Goal: Task Accomplishment & Management: Complete application form

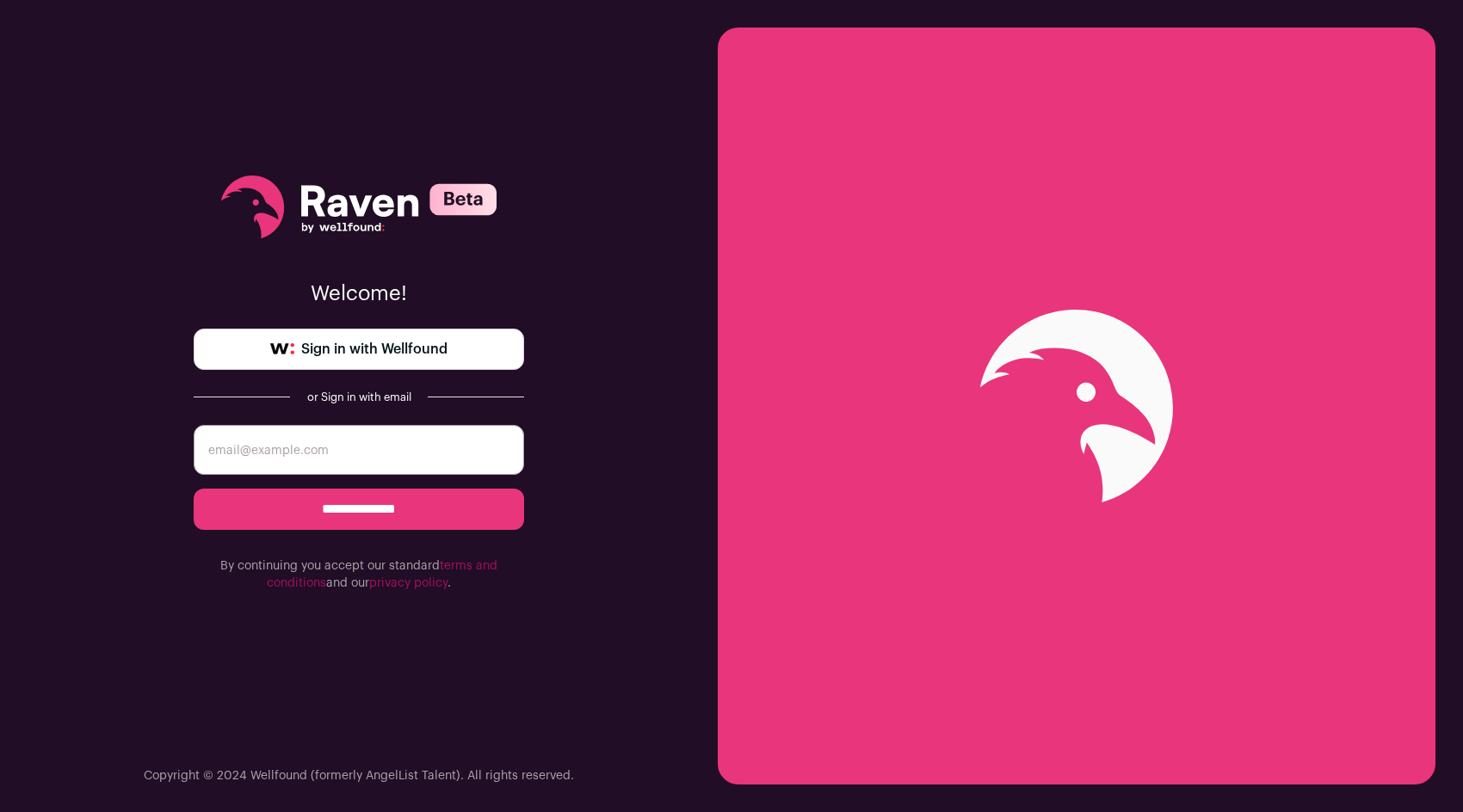
click at [242, 334] on link "Sign in with Wellfound" at bounding box center [358, 349] width 330 height 41
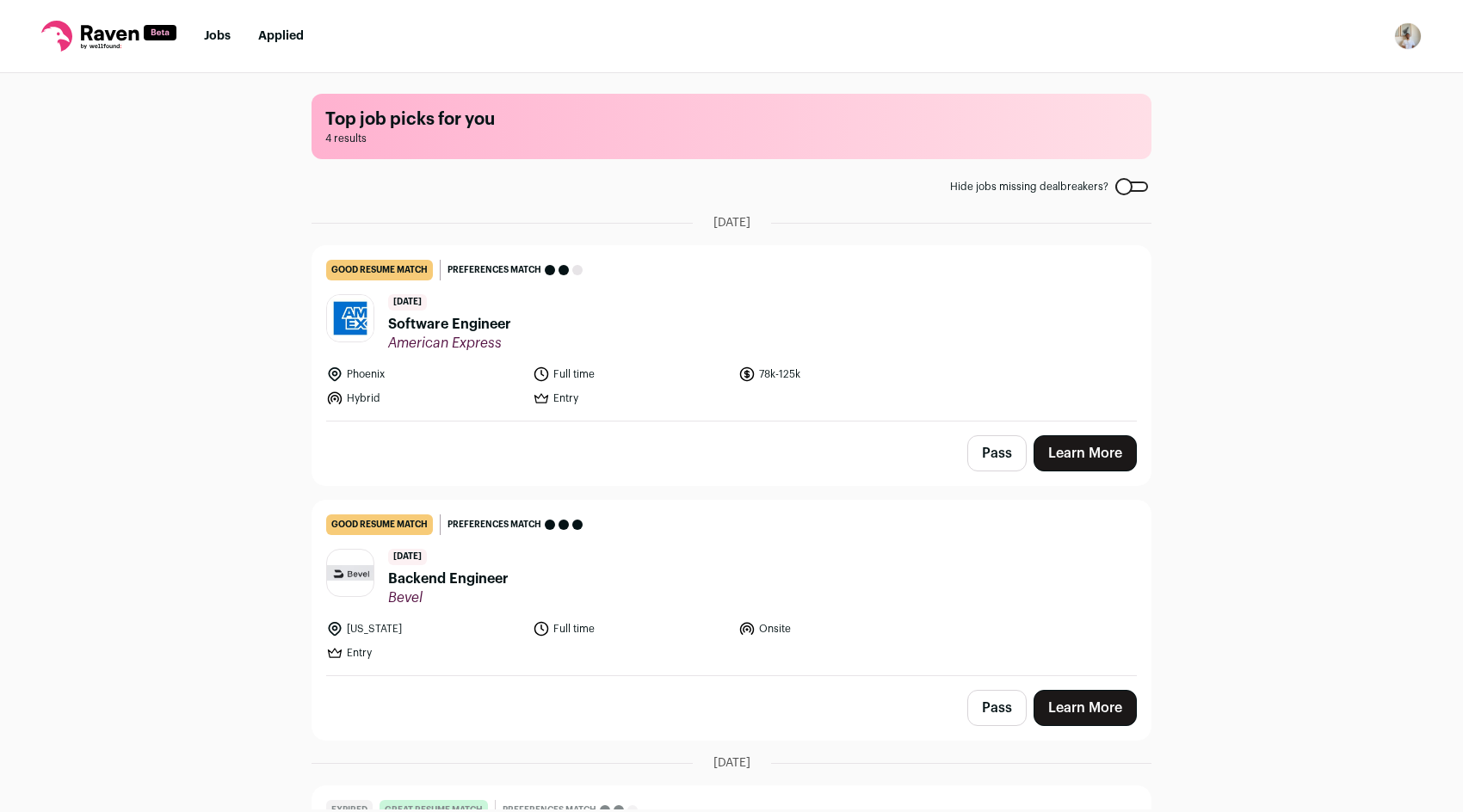
click at [1092, 686] on div "Pass Learn More" at bounding box center [731, 708] width 838 height 64
click at [448, 578] on span "Backend Engineer" at bounding box center [448, 579] width 120 height 21
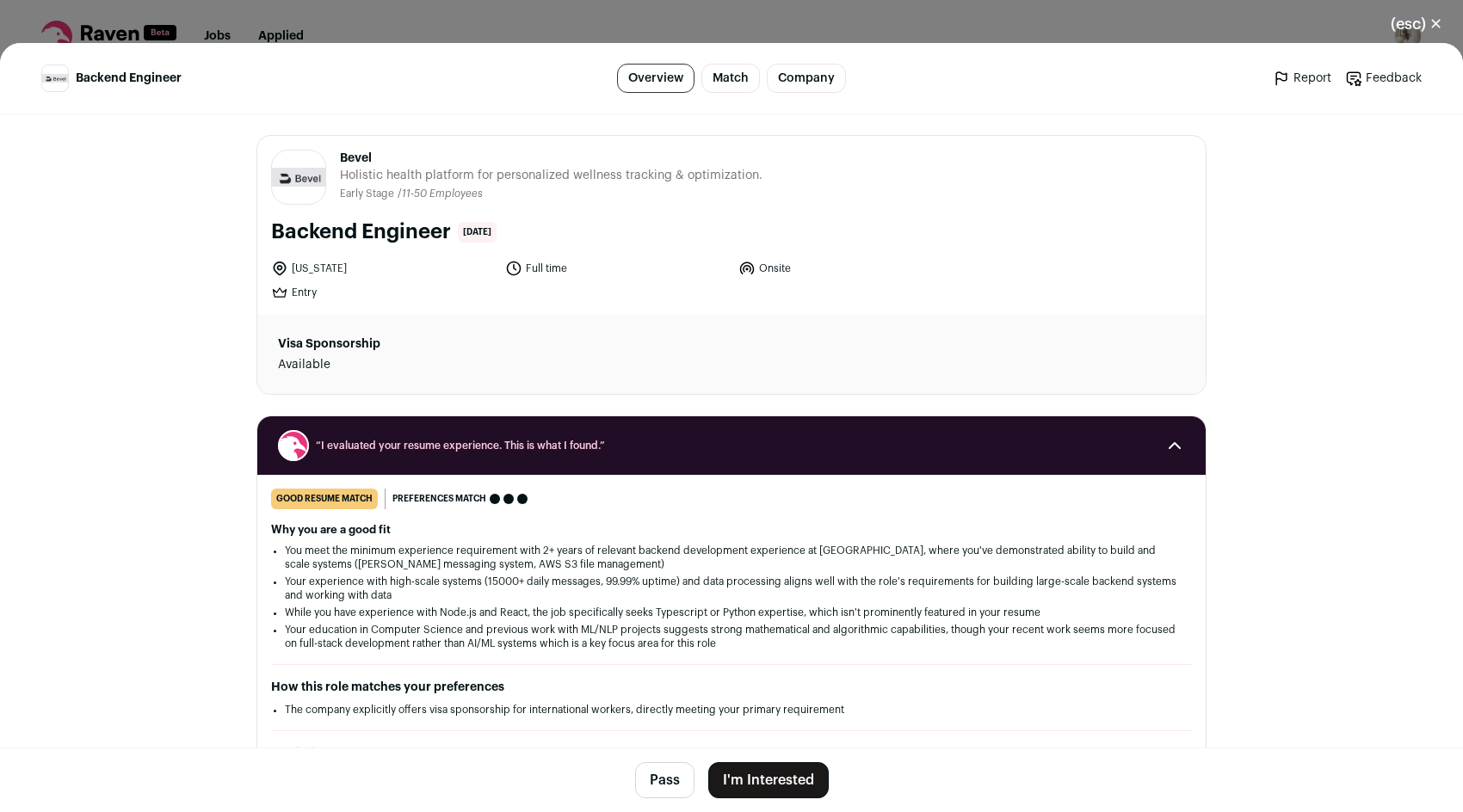
click at [768, 784] on button "I'm Interested" at bounding box center [768, 780] width 120 height 36
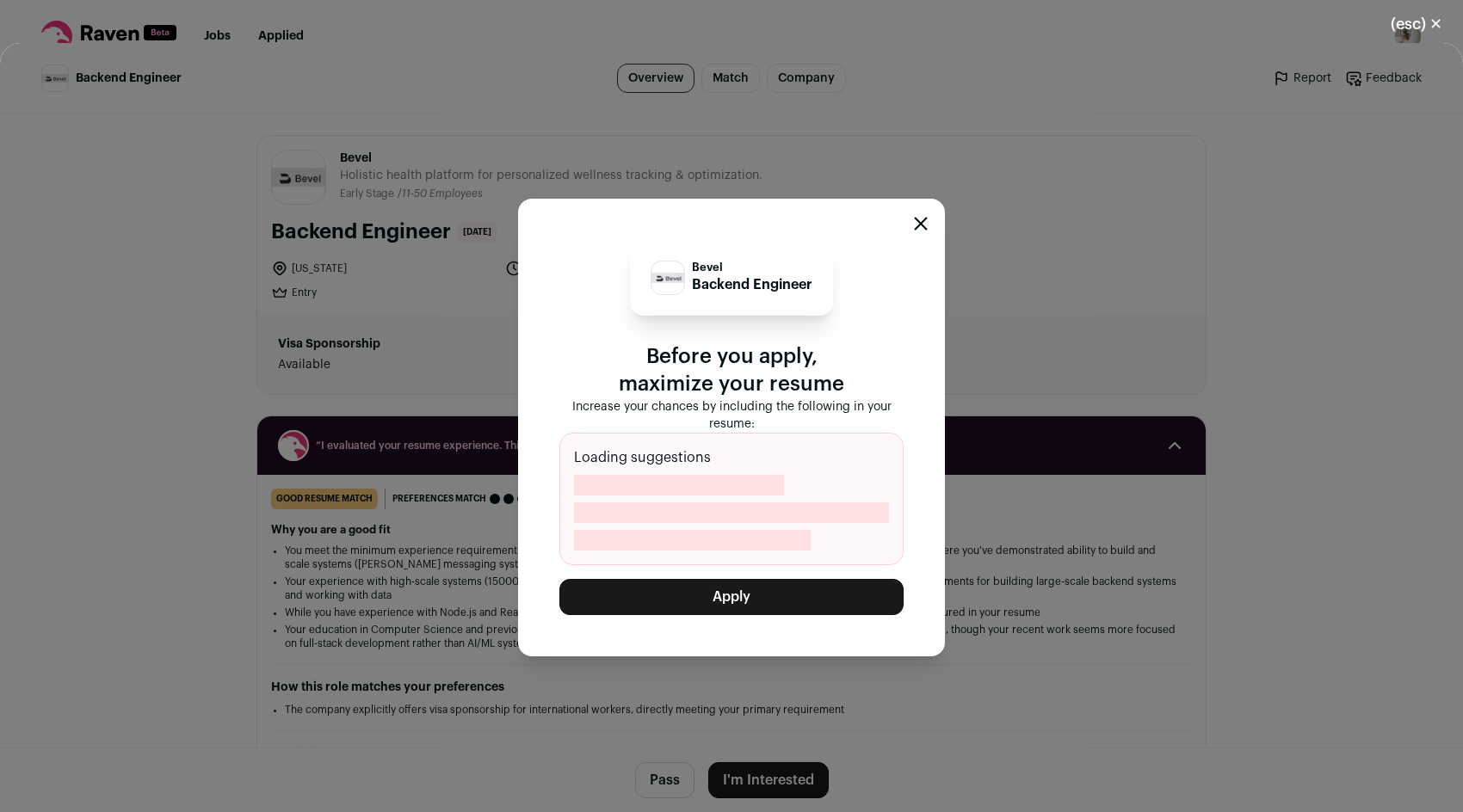
click at [729, 615] on div "Bevel Backend Engineer Before you apply, maximize your resume Increase your cha…" at bounding box center [731, 427] width 427 height 457
click at [713, 593] on button "Apply" at bounding box center [732, 597] width 345 height 36
